Goal: Transaction & Acquisition: Purchase product/service

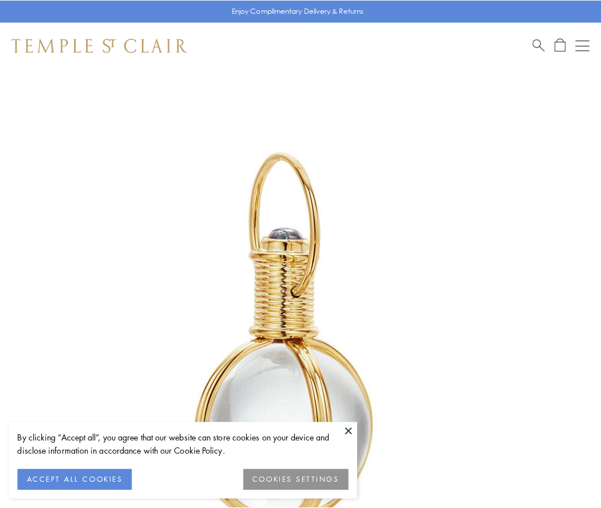
scroll to position [299, 0]
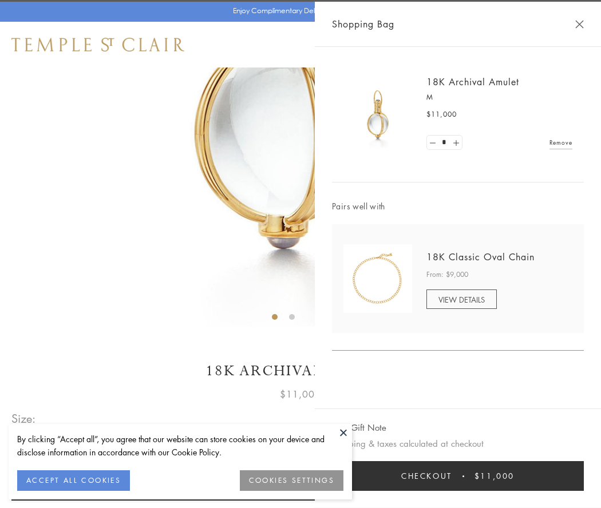
click at [458, 476] on button "Checkout $11,000" at bounding box center [458, 476] width 252 height 30
